Goal: Task Accomplishment & Management: Complete application form

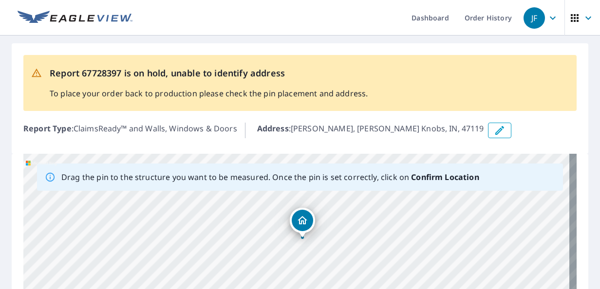
drag, startPoint x: 393, startPoint y: 243, endPoint x: 387, endPoint y: 222, distance: 22.3
drag, startPoint x: 221, startPoint y: 265, endPoint x: 271, endPoint y: 275, distance: 51.1
click at [281, 130] on b "Address" at bounding box center [273, 128] width 32 height 11
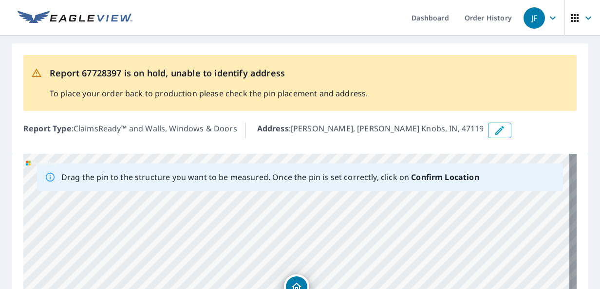
click at [494, 133] on icon "button" at bounding box center [500, 131] width 12 height 12
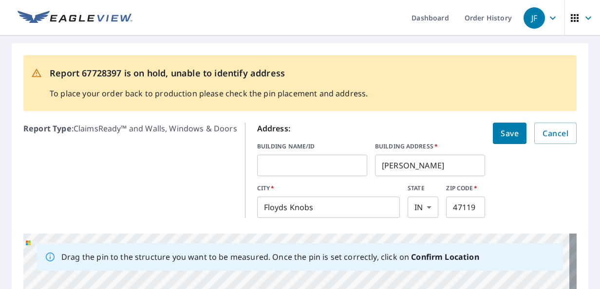
click at [422, 168] on input "[PERSON_NAME]" at bounding box center [430, 165] width 110 height 27
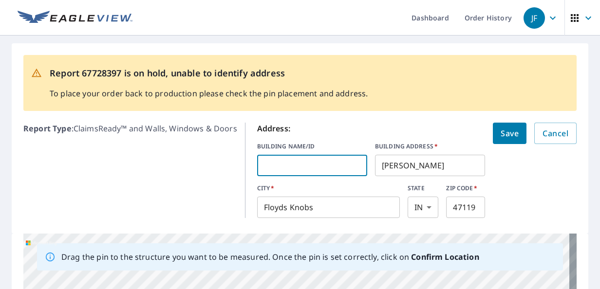
click at [313, 168] on input "text" at bounding box center [312, 165] width 110 height 27
type input "3211"
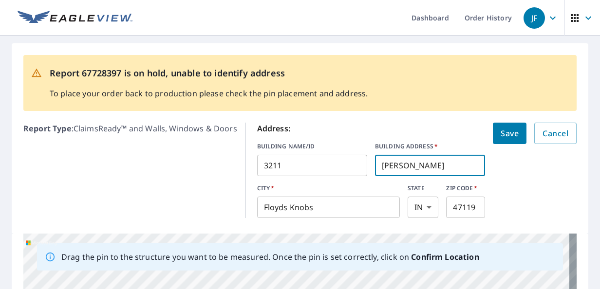
drag, startPoint x: 419, startPoint y: 164, endPoint x: 362, endPoint y: 169, distance: 56.8
click at [368, 169] on div "BUILDING NAME/ID 3211 ​ BUILDING ADDRESS   * [PERSON_NAME] ​" at bounding box center [371, 159] width 228 height 34
type input "country club lane"
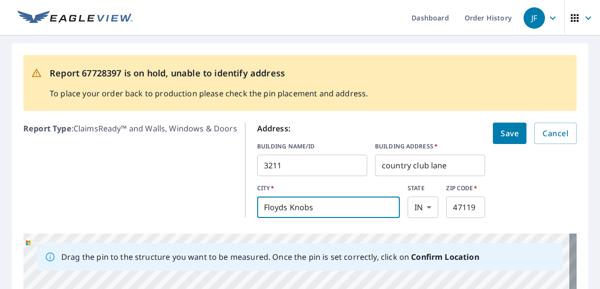
click at [334, 208] on input "Floyds Knobs" at bounding box center [328, 207] width 143 height 27
type input "F"
type input "[GEOGRAPHIC_DATA]"
click at [471, 206] on input "47119" at bounding box center [465, 207] width 39 height 27
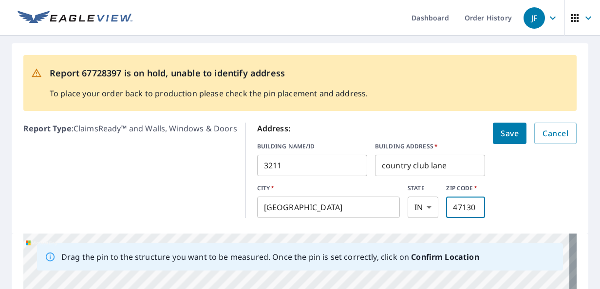
type input "47130"
click at [503, 139] on span "Save" at bounding box center [510, 134] width 18 height 14
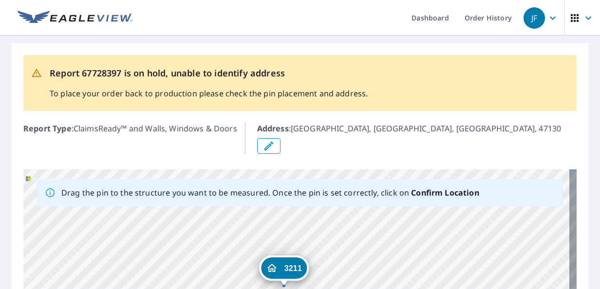
click at [380, 143] on div "Report 67728397 is on hold, unable to identify address To place your order back…" at bounding box center [300, 106] width 576 height 126
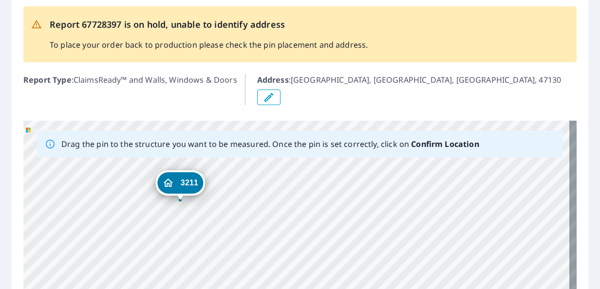
drag, startPoint x: 305, startPoint y: 241, endPoint x: 129, endPoint y: 224, distance: 177.0
click at [129, 224] on div "[STREET_ADDRESS]" at bounding box center [299, 273] width 553 height 305
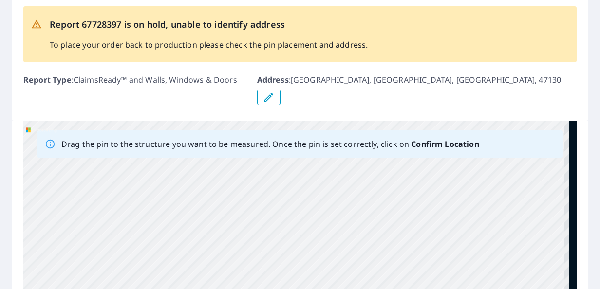
drag, startPoint x: 436, startPoint y: 244, endPoint x: 233, endPoint y: 160, distance: 219.4
click at [176, 214] on div "[STREET_ADDRESS]" at bounding box center [299, 273] width 553 height 305
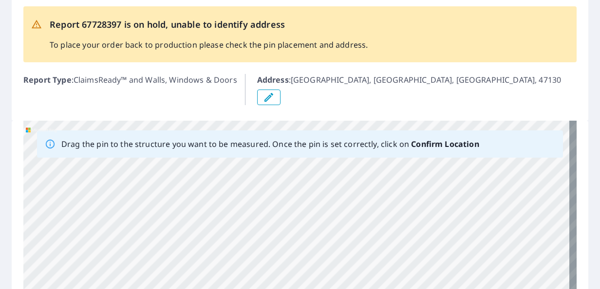
click at [317, 80] on p "Address : [GEOGRAPHIC_DATA]" at bounding box center [409, 80] width 304 height 12
click at [275, 92] on icon "button" at bounding box center [269, 98] width 12 height 12
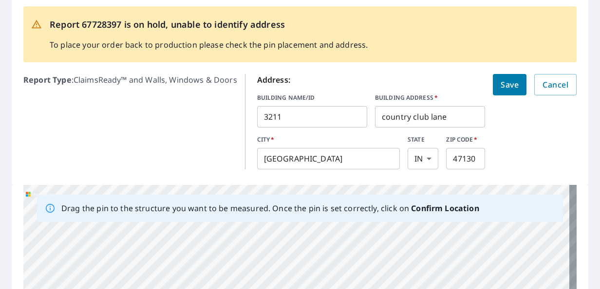
drag, startPoint x: 389, startPoint y: 273, endPoint x: 267, endPoint y: 222, distance: 131.8
drag, startPoint x: 352, startPoint y: 263, endPoint x: 291, endPoint y: 218, distance: 75.2
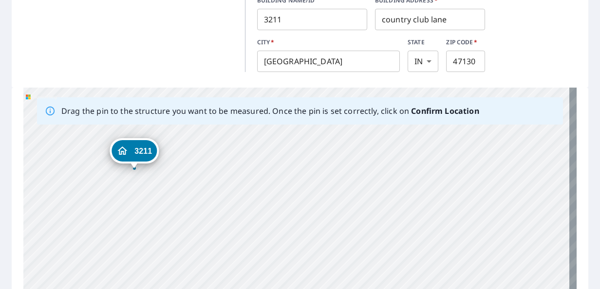
drag, startPoint x: 377, startPoint y: 239, endPoint x: 269, endPoint y: 213, distance: 111.1
click at [269, 213] on div "[STREET_ADDRESS]" at bounding box center [299, 240] width 553 height 305
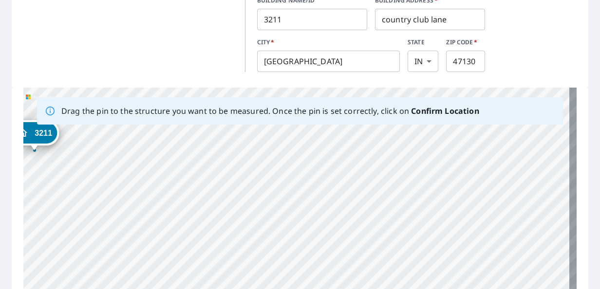
drag, startPoint x: 297, startPoint y: 223, endPoint x: 200, endPoint y: 206, distance: 98.4
click at [200, 206] on div "[STREET_ADDRESS]" at bounding box center [299, 240] width 553 height 305
drag, startPoint x: 281, startPoint y: 178, endPoint x: 280, endPoint y: 192, distance: 14.7
click at [280, 192] on div "[STREET_ADDRESS]" at bounding box center [299, 240] width 553 height 305
drag, startPoint x: 195, startPoint y: 218, endPoint x: 191, endPoint y: 236, distance: 18.3
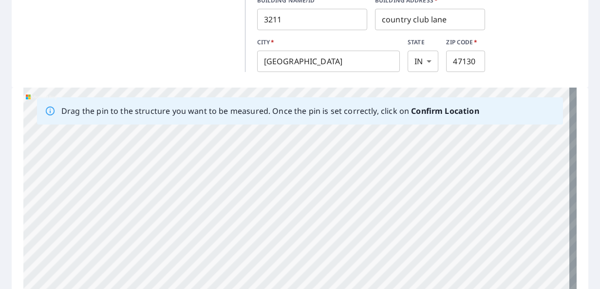
click at [191, 236] on div "[STREET_ADDRESS]" at bounding box center [299, 240] width 553 height 305
drag, startPoint x: 191, startPoint y: 172, endPoint x: 157, endPoint y: 203, distance: 45.2
click at [157, 203] on div "[STREET_ADDRESS]" at bounding box center [299, 240] width 553 height 305
drag, startPoint x: 200, startPoint y: 232, endPoint x: 222, endPoint y: 171, distance: 64.9
click at [222, 171] on div "[STREET_ADDRESS]" at bounding box center [299, 240] width 553 height 305
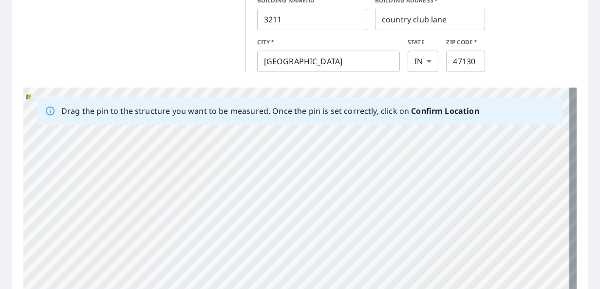
drag, startPoint x: 194, startPoint y: 169, endPoint x: 183, endPoint y: 213, distance: 45.1
click at [183, 213] on div "[STREET_ADDRESS]" at bounding box center [299, 240] width 553 height 305
drag, startPoint x: 171, startPoint y: 138, endPoint x: 184, endPoint y: 228, distance: 90.5
click at [184, 228] on div "[STREET_ADDRESS]" at bounding box center [299, 240] width 553 height 305
drag, startPoint x: 157, startPoint y: 173, endPoint x: 176, endPoint y: 251, distance: 80.2
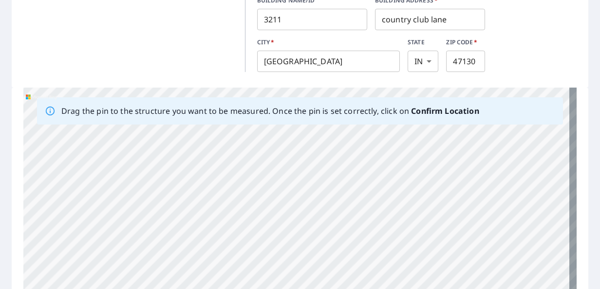
click at [176, 251] on div "[STREET_ADDRESS]" at bounding box center [299, 240] width 553 height 305
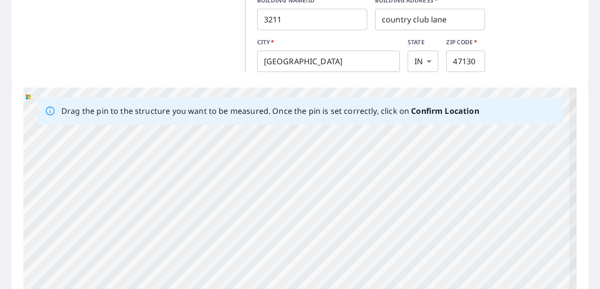
click at [165, 196] on div "[STREET_ADDRESS]" at bounding box center [299, 240] width 553 height 305
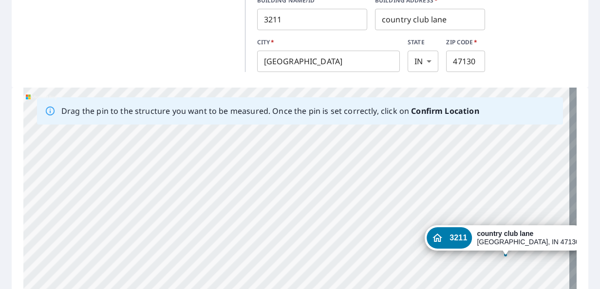
drag, startPoint x: 247, startPoint y: 219, endPoint x: 443, endPoint y: 225, distance: 195.8
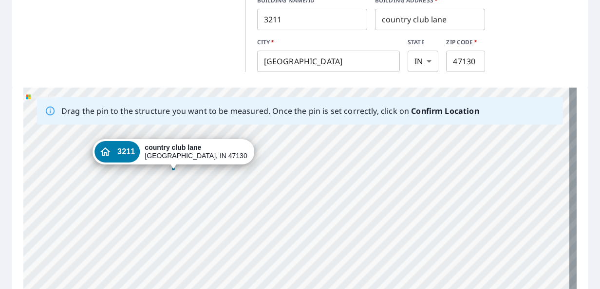
drag, startPoint x: 387, startPoint y: 242, endPoint x: 130, endPoint y: 191, distance: 262.2
click at [130, 191] on div "[STREET_ADDRESS]" at bounding box center [299, 240] width 553 height 305
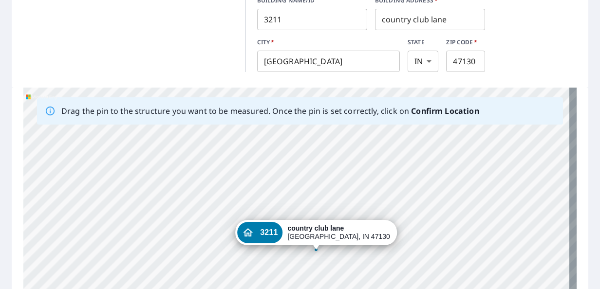
drag, startPoint x: 132, startPoint y: 153, endPoint x: 275, endPoint y: 233, distance: 163.5
click at [275, 233] on div "[STREET_ADDRESS]" at bounding box center [299, 240] width 553 height 305
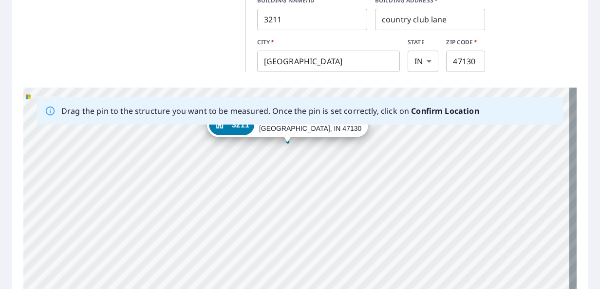
drag, startPoint x: 384, startPoint y: 269, endPoint x: 374, endPoint y: 167, distance: 103.1
click at [374, 167] on div "[STREET_ADDRESS]" at bounding box center [299, 240] width 553 height 305
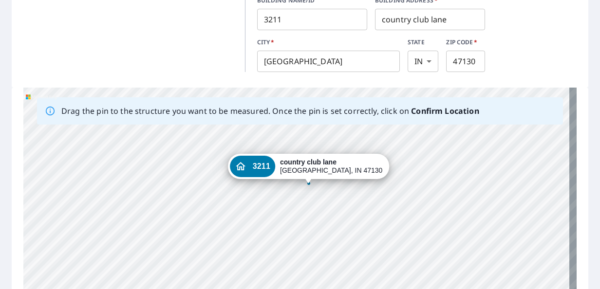
drag, startPoint x: 349, startPoint y: 211, endPoint x: 300, endPoint y: 220, distance: 49.5
click at [300, 220] on div "[STREET_ADDRESS]" at bounding box center [299, 240] width 553 height 305
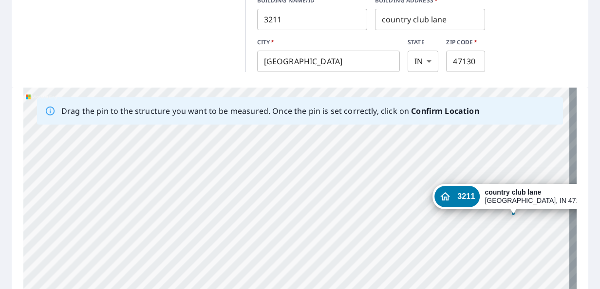
drag, startPoint x: 253, startPoint y: 167, endPoint x: 463, endPoint y: 198, distance: 211.5
click at [463, 198] on div "[STREET_ADDRESS]" at bounding box center [299, 240] width 553 height 305
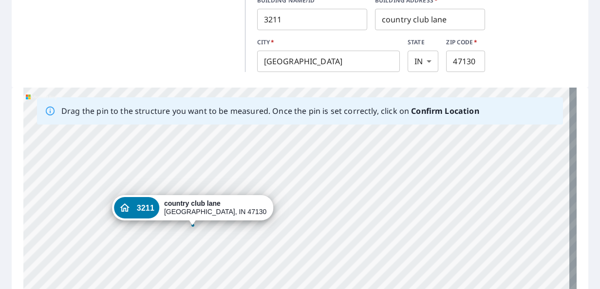
drag, startPoint x: 223, startPoint y: 250, endPoint x: 160, endPoint y: 242, distance: 63.3
click at [160, 242] on div "[STREET_ADDRESS]" at bounding box center [299, 240] width 553 height 305
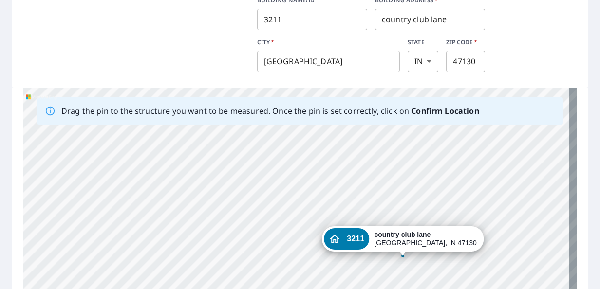
drag, startPoint x: 150, startPoint y: 207, endPoint x: 360, endPoint y: 238, distance: 212.1
click at [360, 238] on div "[STREET_ADDRESS]" at bounding box center [299, 240] width 553 height 305
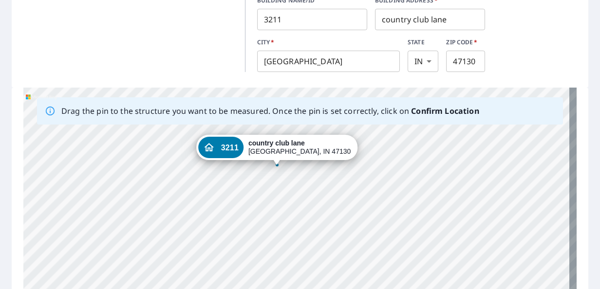
drag, startPoint x: 303, startPoint y: 272, endPoint x: 283, endPoint y: 198, distance: 76.1
click at [283, 198] on div "[STREET_ADDRESS]" at bounding box center [299, 240] width 553 height 305
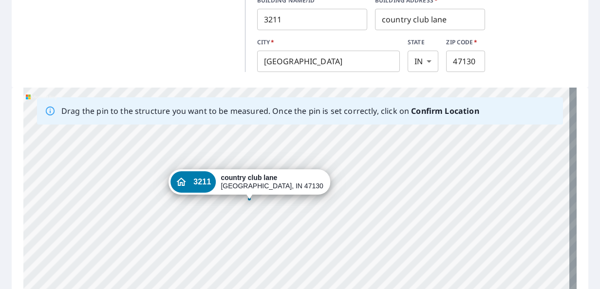
drag, startPoint x: 243, startPoint y: 147, endPoint x: 215, endPoint y: 181, distance: 44.0
click at [215, 181] on div "[STREET_ADDRESS]" at bounding box center [299, 240] width 553 height 305
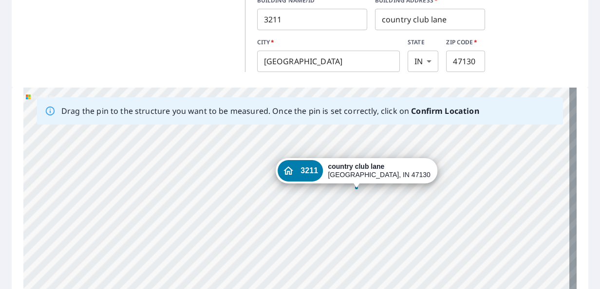
drag, startPoint x: 359, startPoint y: 220, endPoint x: 189, endPoint y: 218, distance: 170.4
click at [189, 218] on div "[STREET_ADDRESS]" at bounding box center [299, 240] width 553 height 305
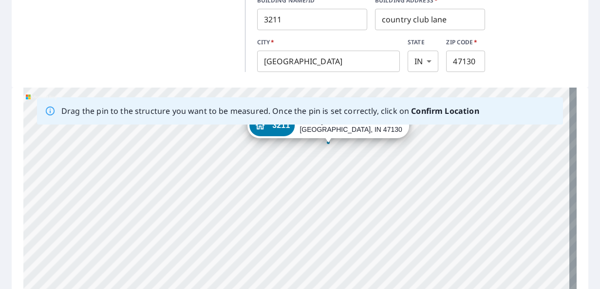
drag, startPoint x: 371, startPoint y: 149, endPoint x: 329, endPoint y: 131, distance: 46.0
click at [329, 131] on div "[STREET_ADDRESS]" at bounding box center [299, 240] width 553 height 305
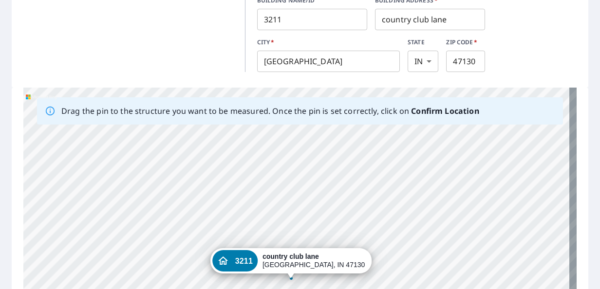
drag, startPoint x: 358, startPoint y: 191, endPoint x: 353, endPoint y: 224, distance: 33.5
click at [353, 230] on div "[STREET_ADDRESS]" at bounding box center [299, 240] width 553 height 305
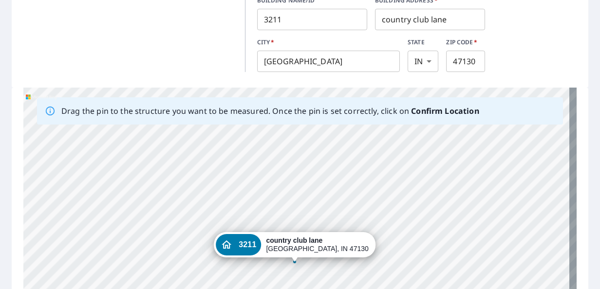
drag, startPoint x: 258, startPoint y: 260, endPoint x: 261, endPoint y: 244, distance: 15.9
click at [261, 244] on div "[STREET_ADDRESS]" at bounding box center [299, 240] width 553 height 305
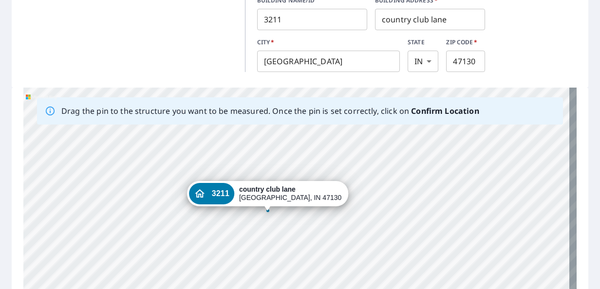
drag, startPoint x: 340, startPoint y: 234, endPoint x: 286, endPoint y: 260, distance: 59.7
click at [286, 260] on div "[STREET_ADDRESS]" at bounding box center [299, 240] width 553 height 305
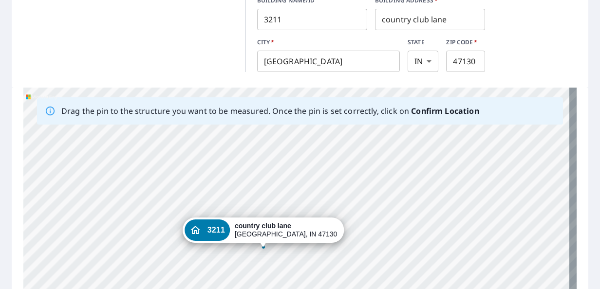
drag, startPoint x: 326, startPoint y: 247, endPoint x: 322, endPoint y: 269, distance: 21.7
click at [322, 269] on div "[STREET_ADDRESS]" at bounding box center [299, 240] width 553 height 305
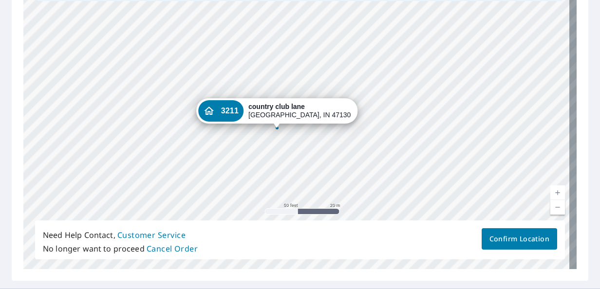
scroll to position [280, 0]
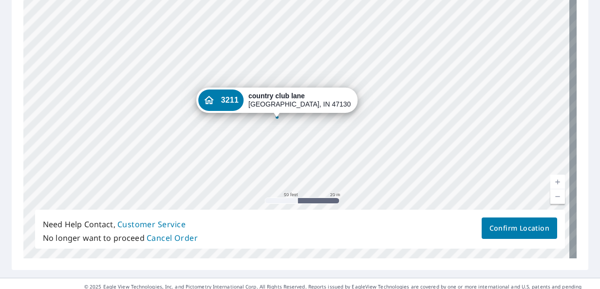
click at [520, 230] on span "Confirm Location" at bounding box center [519, 229] width 60 height 12
